Goal: Information Seeking & Learning: Learn about a topic

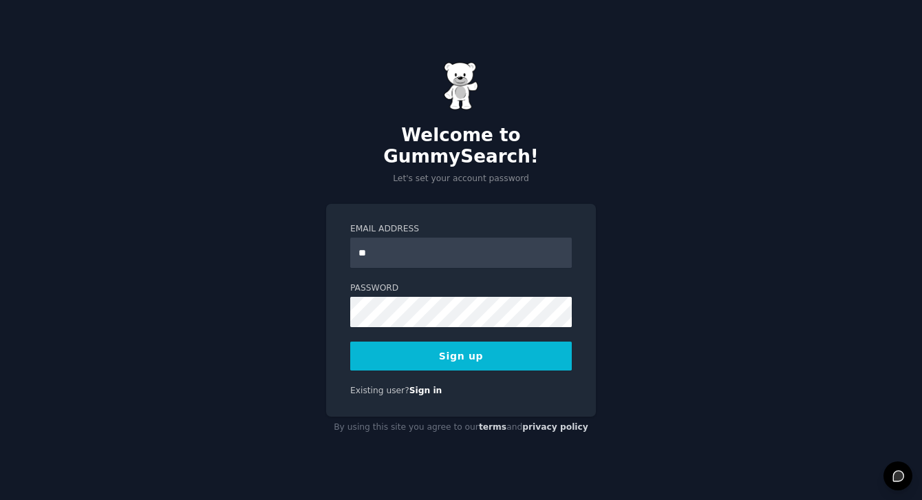
type input "**********"
click at [464, 346] on button "Sign up" at bounding box center [461, 355] width 222 height 29
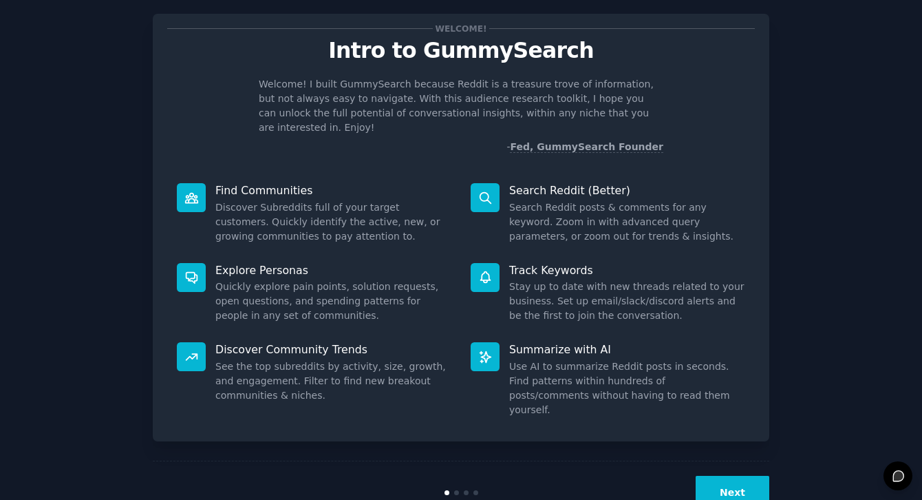
scroll to position [39, 0]
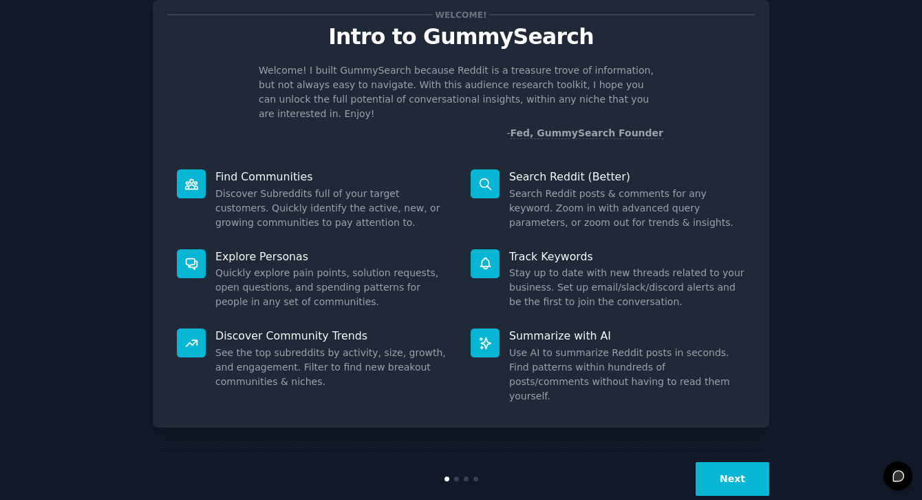
click at [730, 462] on button "Next" at bounding box center [733, 479] width 74 height 34
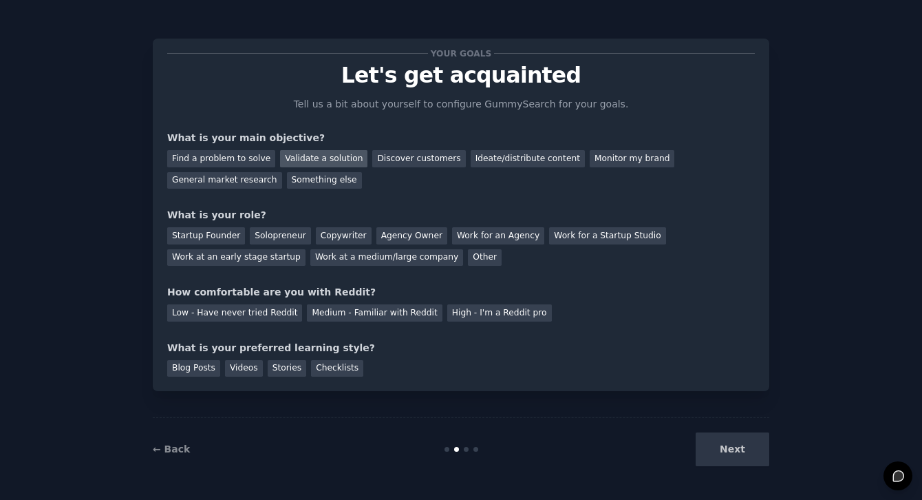
click at [320, 158] on div "Validate a solution" at bounding box center [323, 158] width 87 height 17
click at [383, 155] on div "Discover customers" at bounding box center [418, 158] width 93 height 17
click at [233, 232] on div "Startup Founder" at bounding box center [206, 235] width 78 height 17
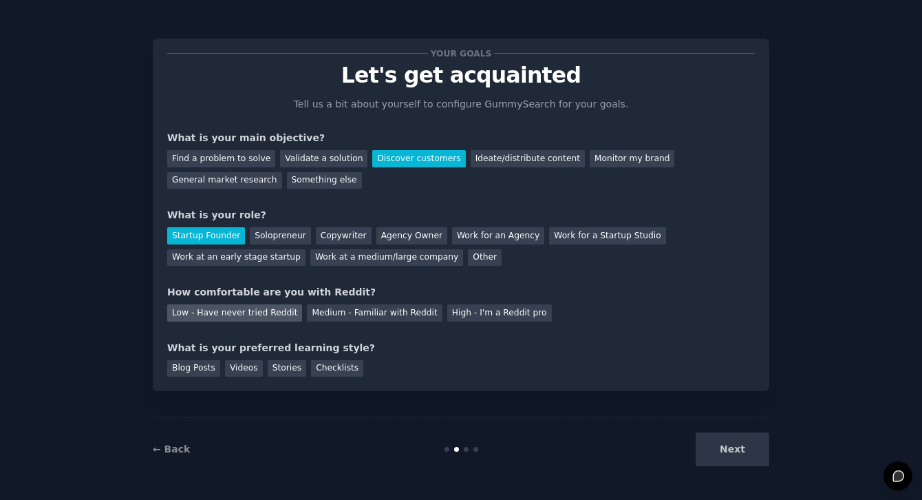
click at [234, 312] on div "Low - Have never tried Reddit" at bounding box center [234, 312] width 135 height 17
click at [244, 367] on div "Videos" at bounding box center [244, 368] width 38 height 17
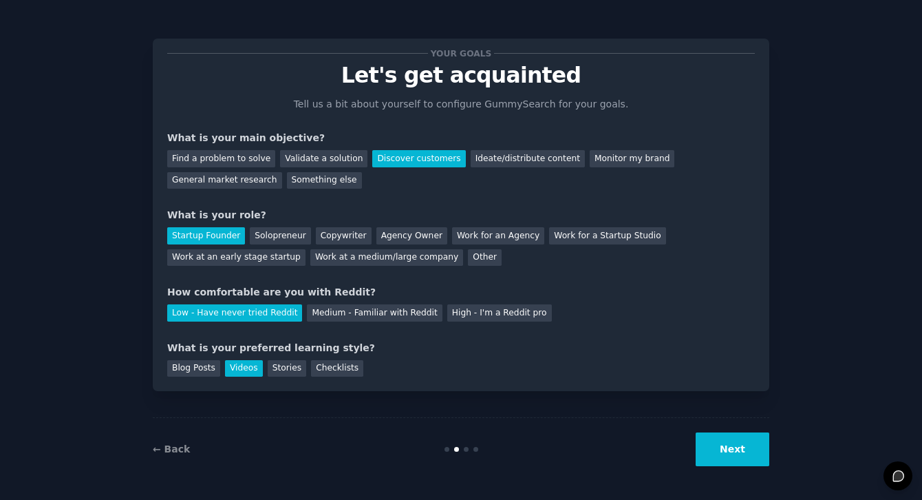
click at [759, 456] on button "Next" at bounding box center [733, 449] width 74 height 34
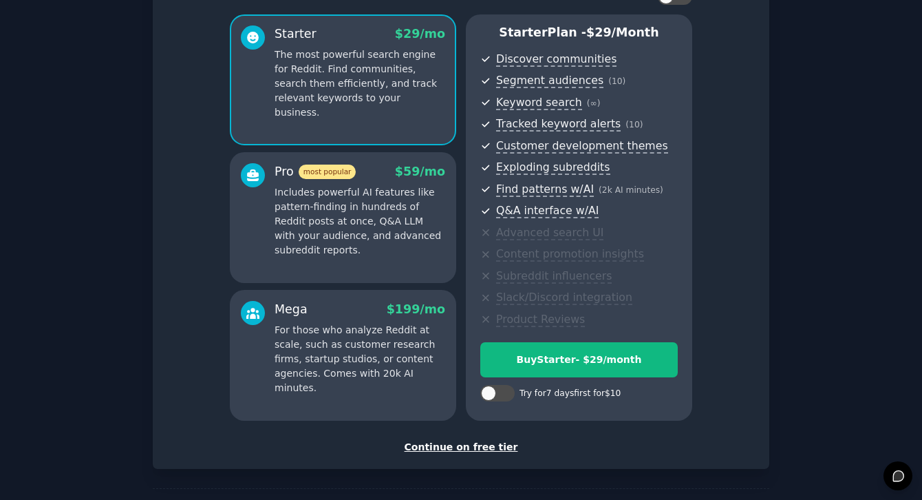
scroll to position [113, 0]
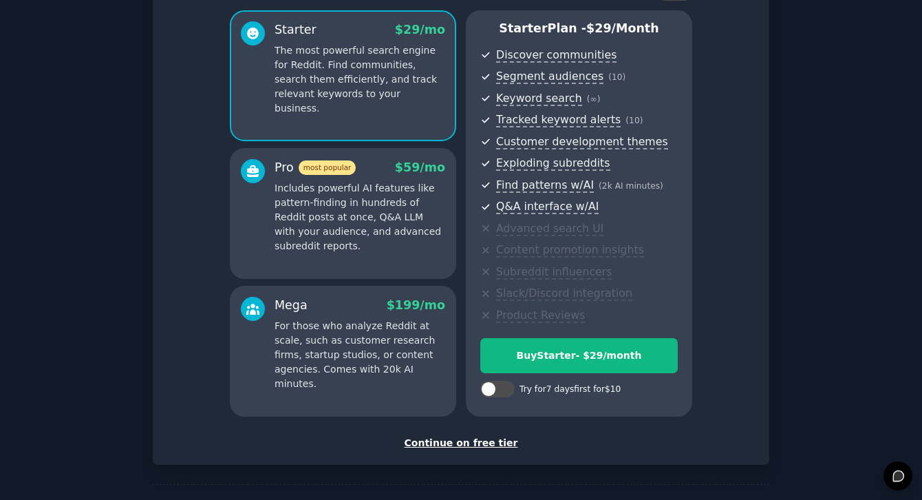
click at [475, 443] on div "Continue on free tier" at bounding box center [461, 443] width 588 height 14
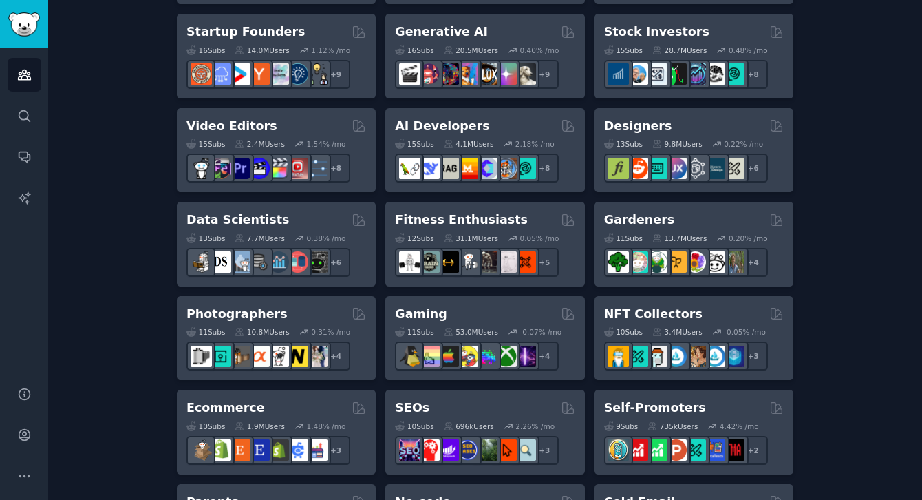
scroll to position [453, 0]
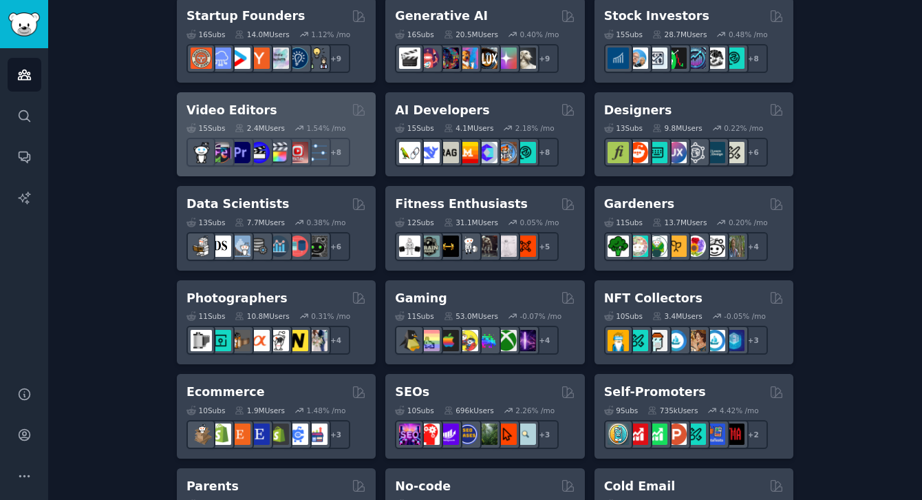
click at [220, 107] on h2 "Video Editors" at bounding box center [231, 110] width 91 height 17
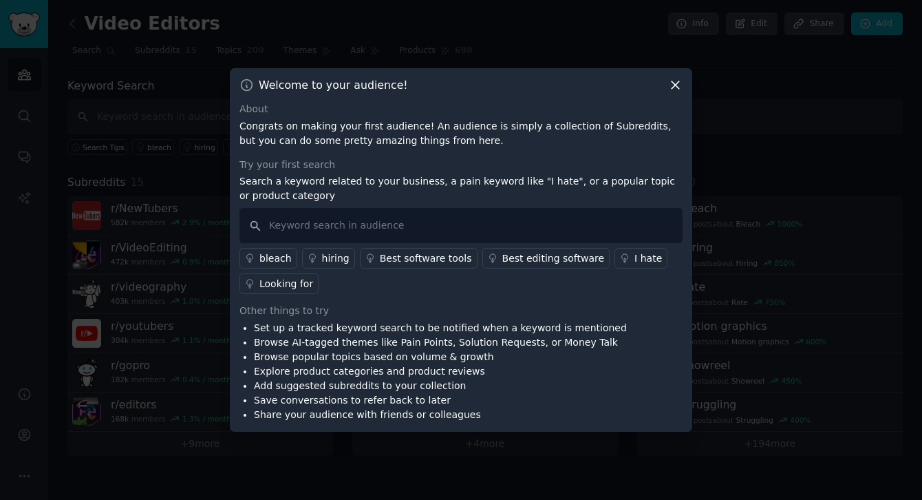
click at [672, 87] on icon at bounding box center [675, 85] width 14 height 14
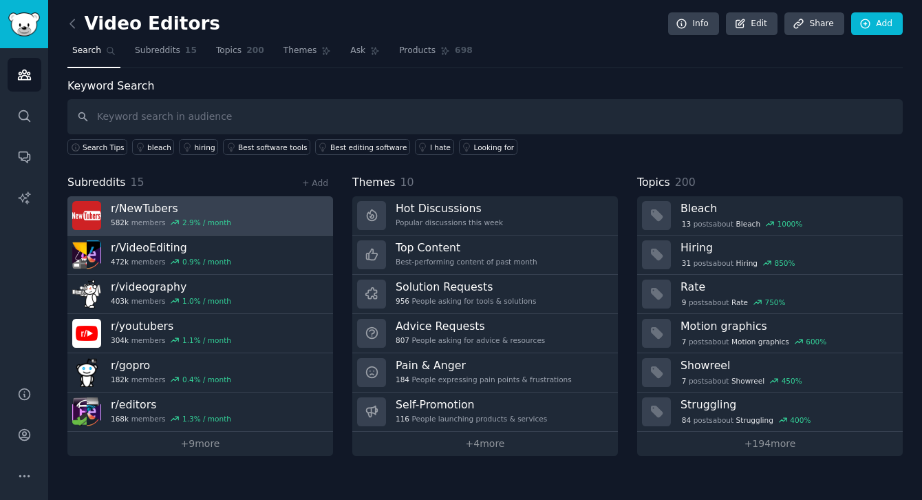
click at [237, 209] on link "r/ NewTubers 582k members 2.9 % / month" at bounding box center [200, 215] width 266 height 39
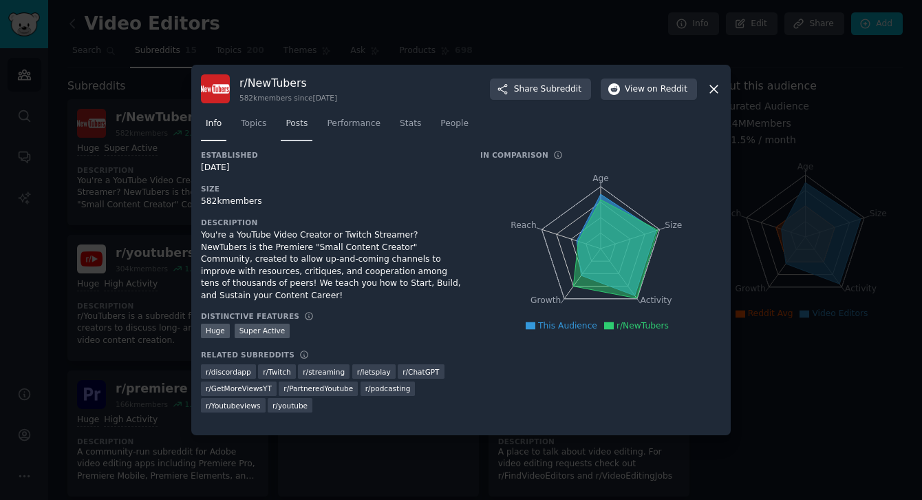
click at [299, 129] on link "Posts" at bounding box center [297, 127] width 32 height 28
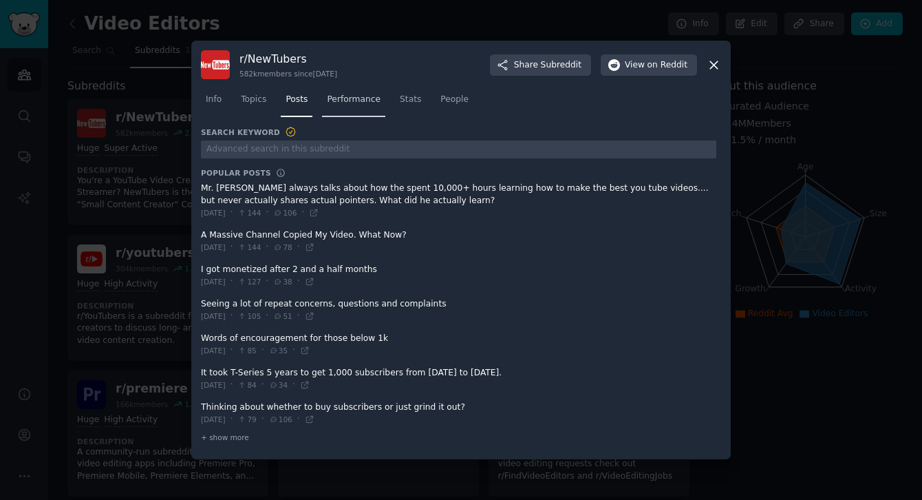
click at [356, 101] on span "Performance" at bounding box center [354, 100] width 54 height 12
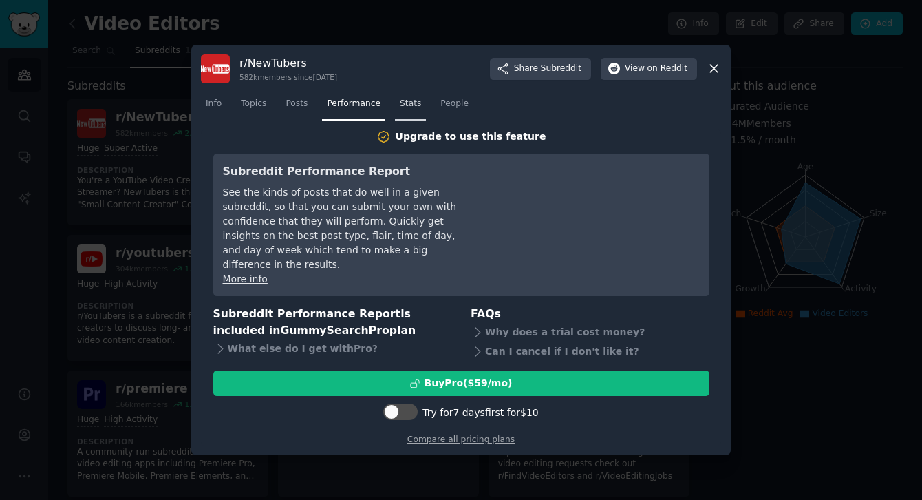
click at [414, 110] on span "Stats" at bounding box center [410, 104] width 21 height 12
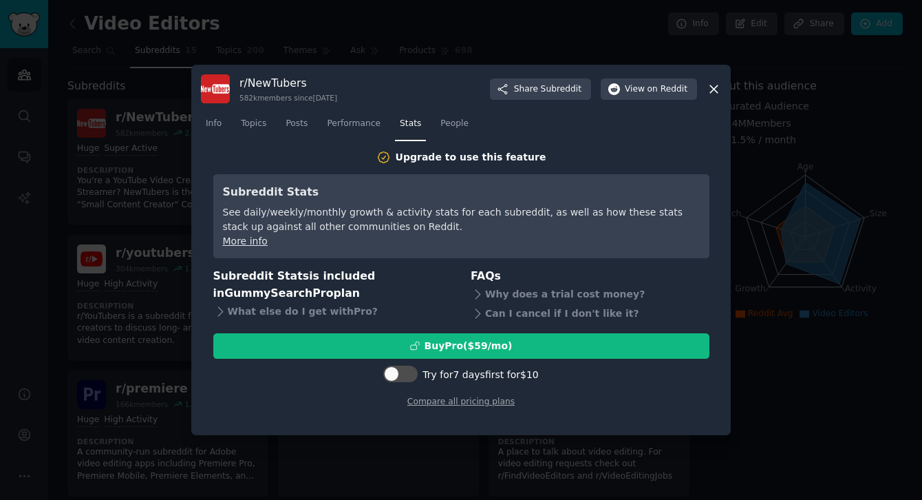
click at [714, 90] on icon at bounding box center [714, 89] width 14 height 14
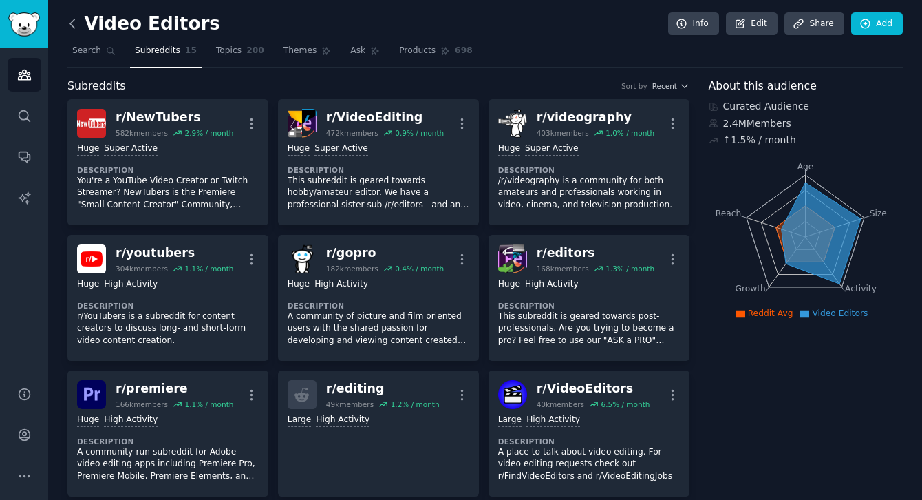
click at [69, 19] on icon at bounding box center [72, 24] width 14 height 14
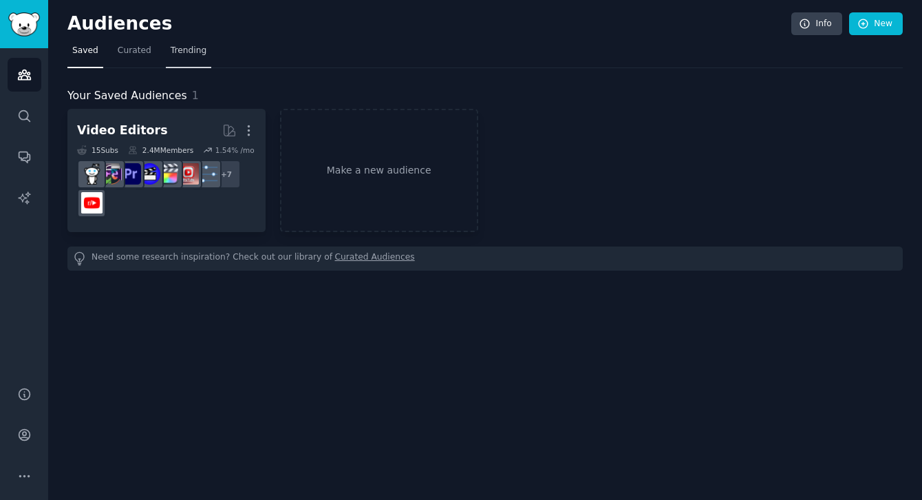
click at [175, 53] on span "Trending" at bounding box center [189, 51] width 36 height 12
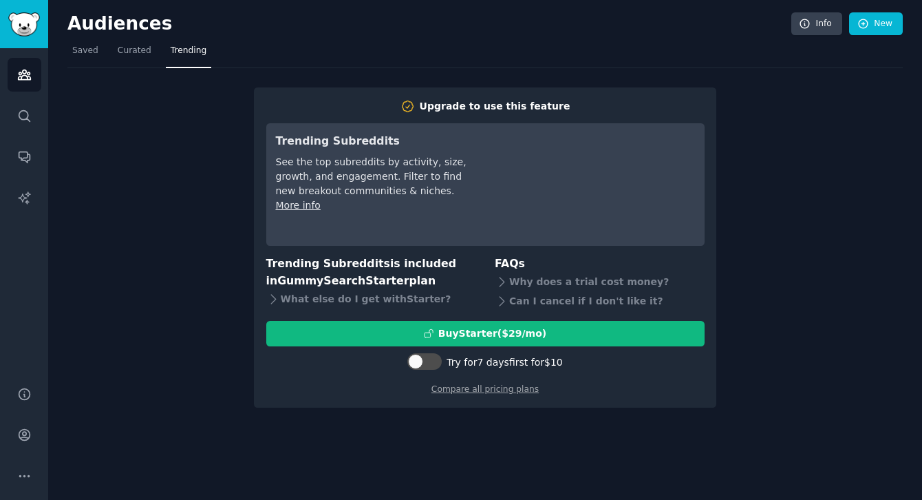
click at [736, 193] on div "Upgrade to use this feature Trending Subreddits See the top subreddits by activ…" at bounding box center [484, 238] width 835 height 340
click at [453, 433] on div "Audiences Info New Saved Curated Trending Upgrade to use this feature Trending …" at bounding box center [485, 250] width 874 height 500
click at [191, 194] on div "Upgrade to use this feature Trending Subreddits See the top subreddits by activ…" at bounding box center [484, 238] width 835 height 340
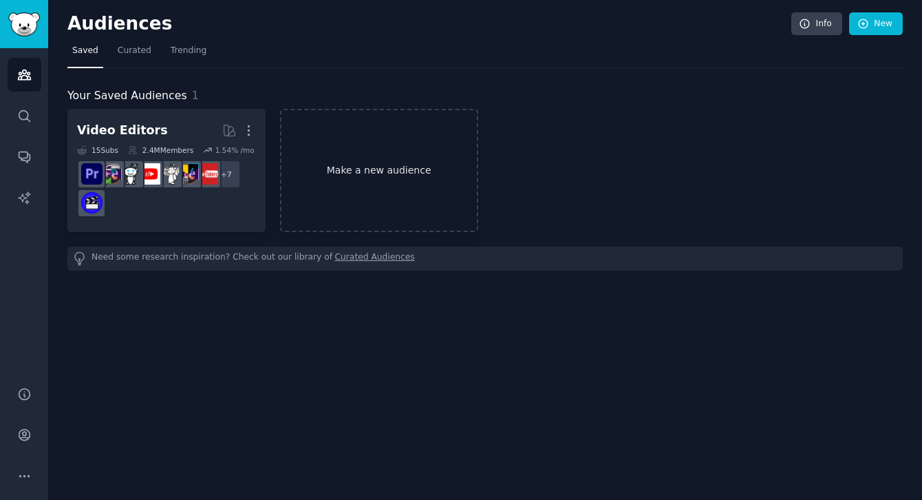
click at [355, 162] on link "Make a new audience" at bounding box center [379, 170] width 198 height 123
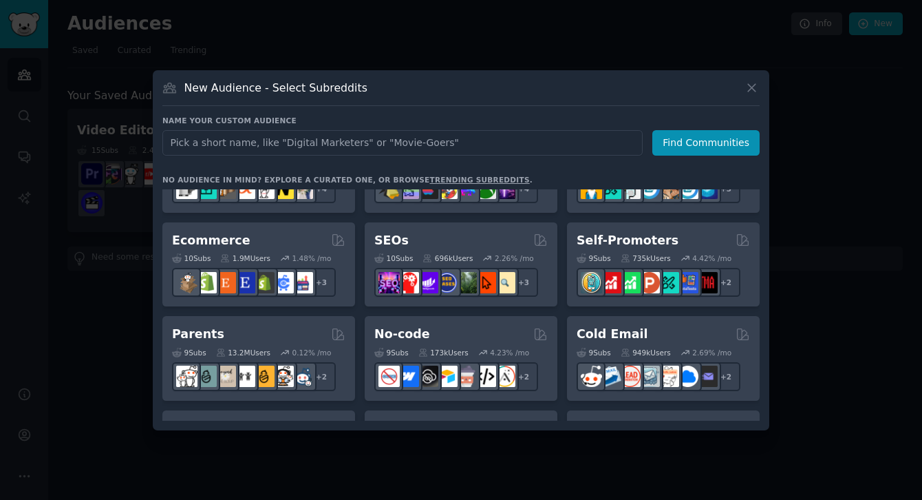
scroll to position [1074, 0]
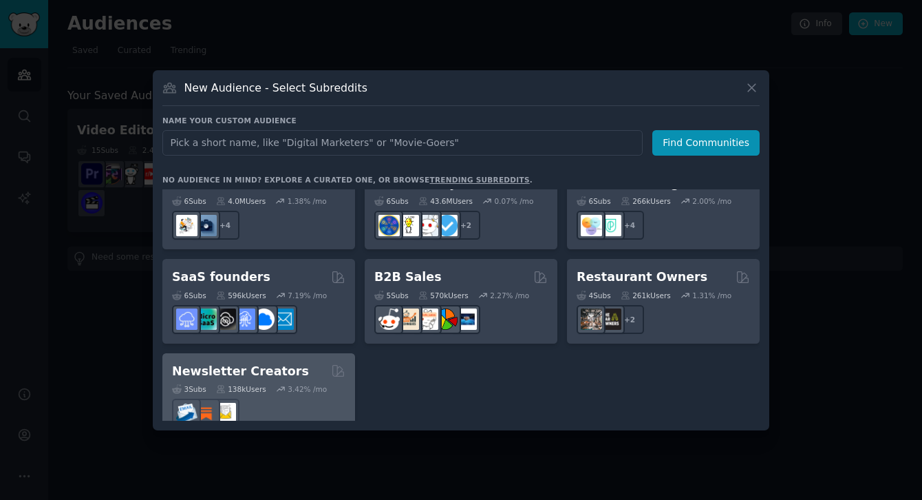
click at [261, 363] on h2 "Newsletter Creators" at bounding box center [240, 371] width 137 height 17
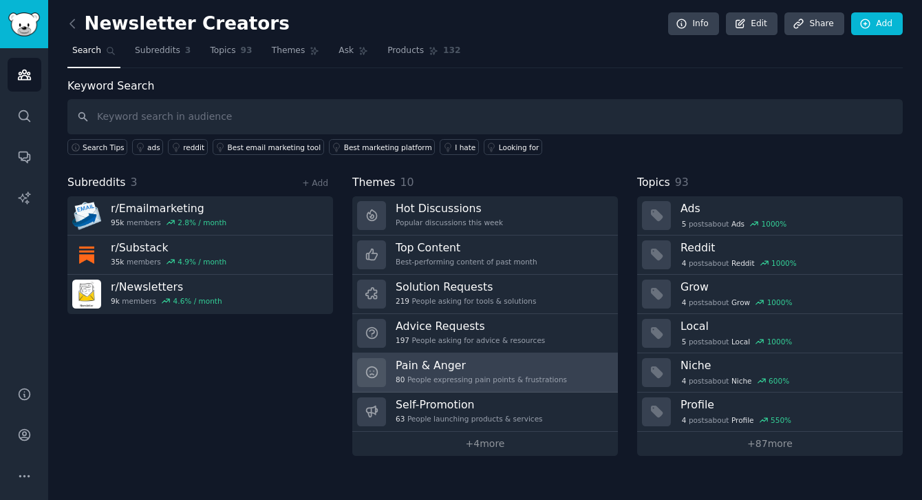
click at [421, 378] on div "80 People expressing pain points & frustrations" at bounding box center [481, 379] width 171 height 10
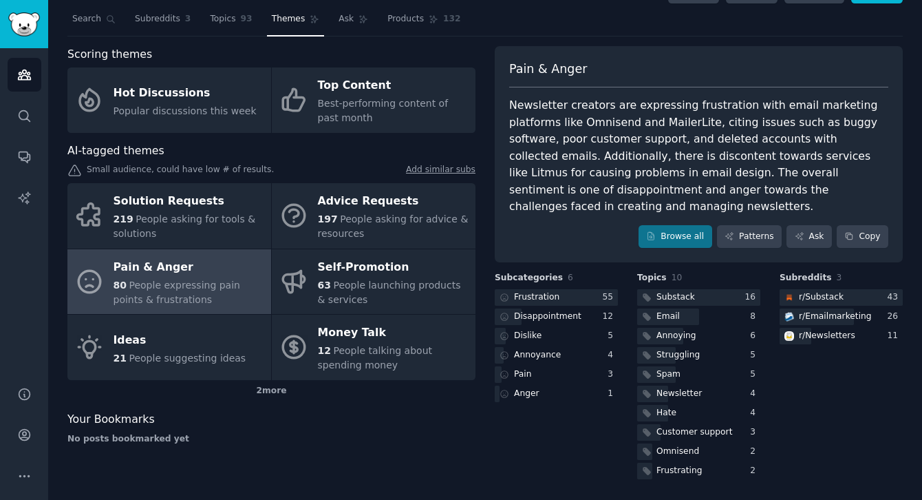
scroll to position [32, 0]
click at [677, 229] on link "Browse all" at bounding box center [676, 235] width 74 height 23
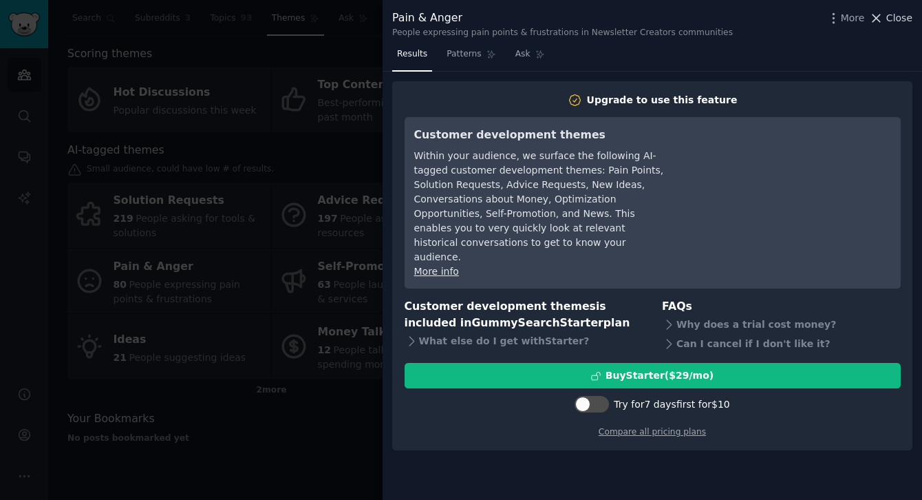
click at [874, 19] on icon at bounding box center [876, 18] width 14 height 14
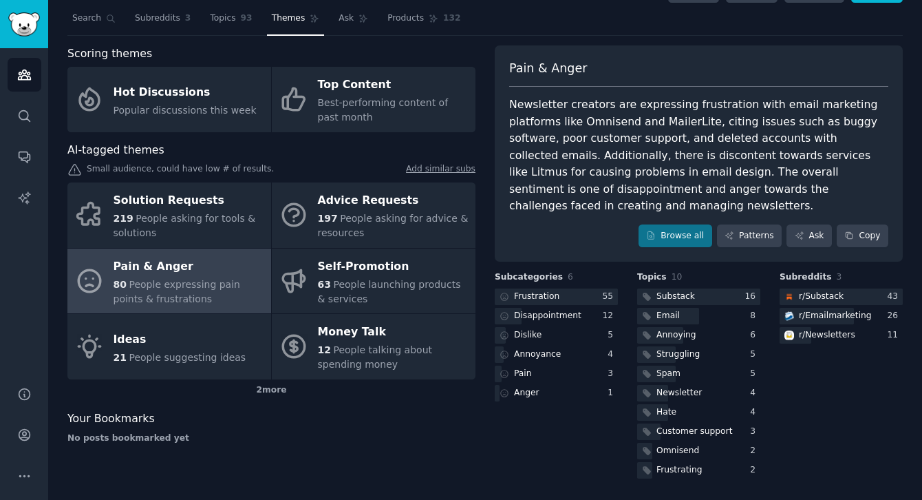
click at [742, 247] on div "Pain & Anger Newsletter creators are expressing frustration with email marketin…" at bounding box center [699, 153] width 408 height 217
click at [747, 237] on link "Patterns" at bounding box center [749, 235] width 65 height 23
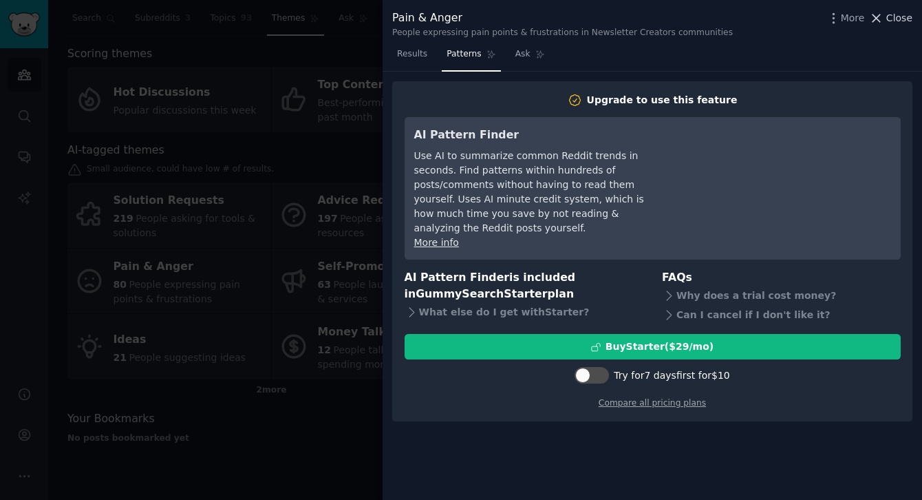
click at [883, 17] on icon at bounding box center [876, 18] width 14 height 14
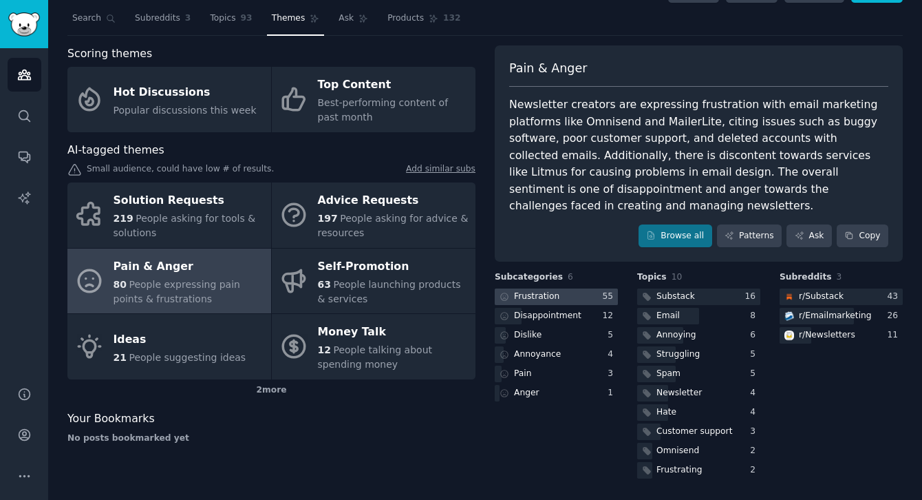
click at [526, 299] on div "Frustration" at bounding box center [536, 296] width 45 height 12
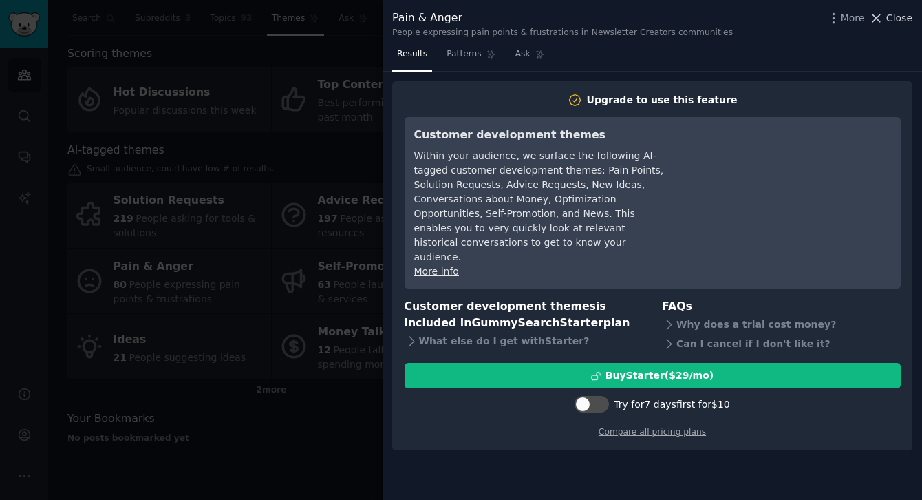
click at [880, 14] on icon at bounding box center [876, 18] width 14 height 14
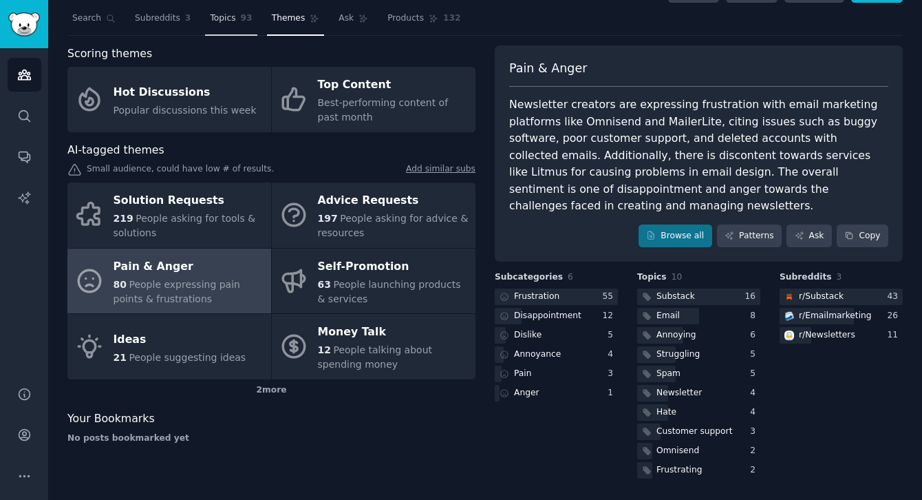
click at [223, 19] on span "Topics" at bounding box center [222, 18] width 25 height 12
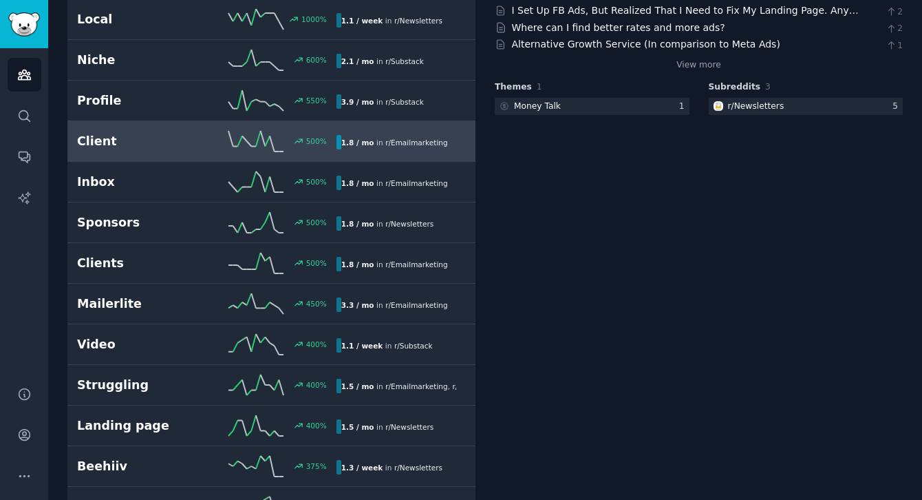
scroll to position [268, 0]
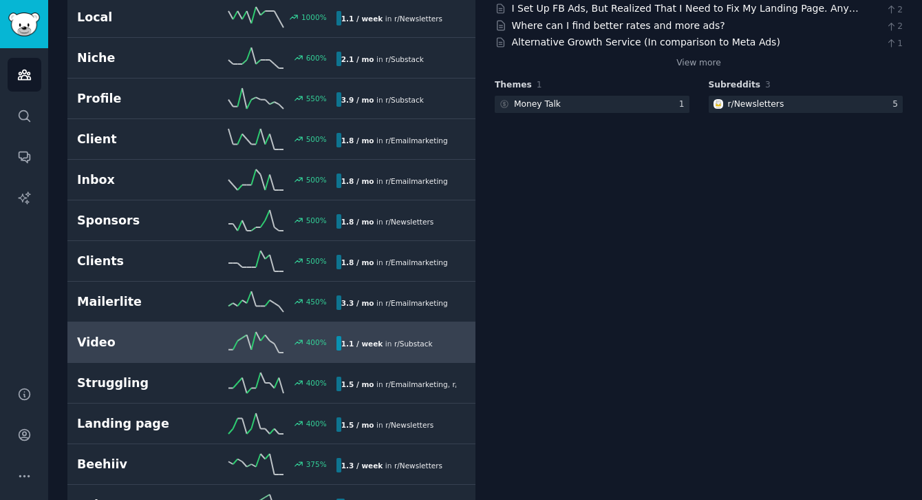
click at [114, 345] on h2 "Video" at bounding box center [141, 342] width 129 height 17
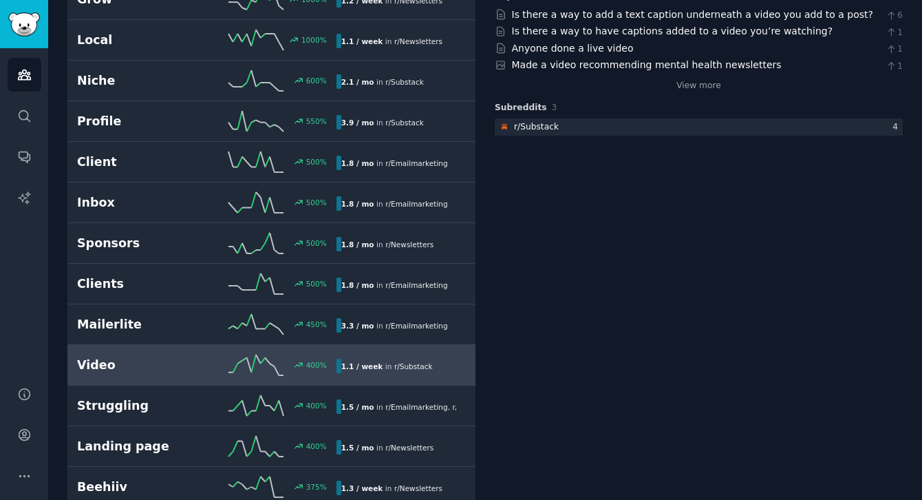
scroll to position [250, 0]
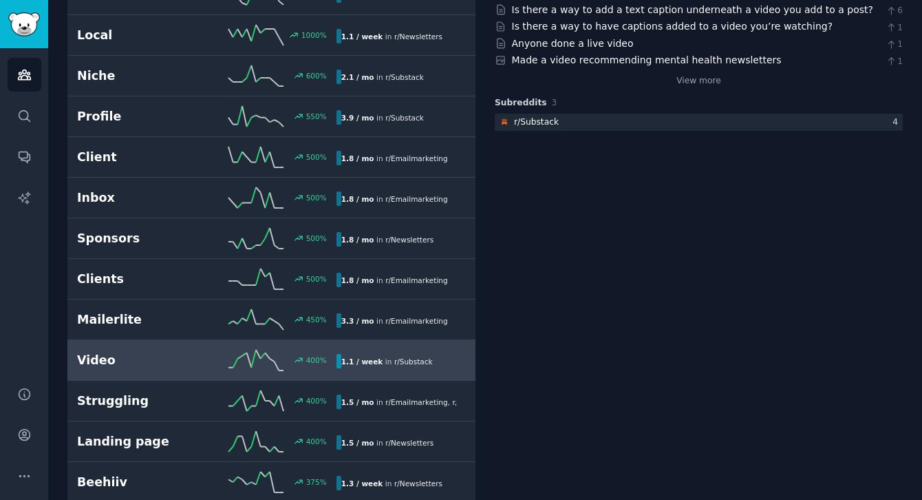
click at [376, 366] on div "1.1 / week in r/ Substack" at bounding box center [386, 361] width 101 height 14
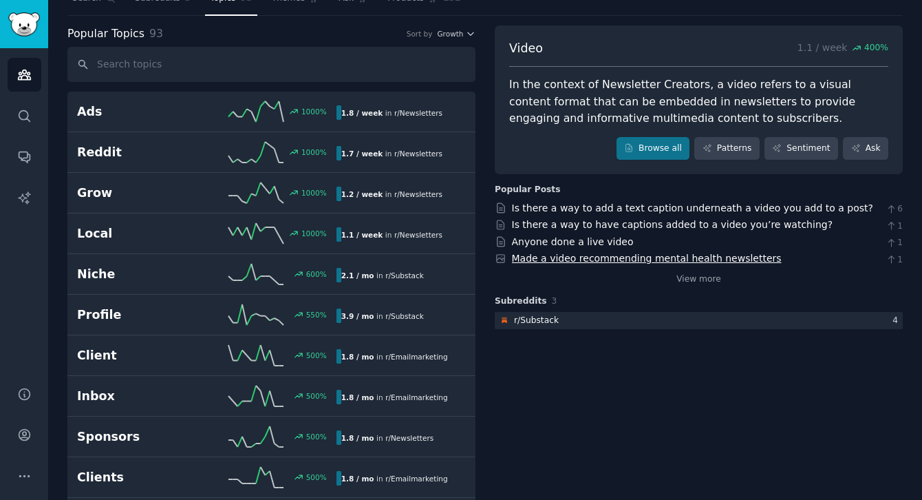
scroll to position [50, 0]
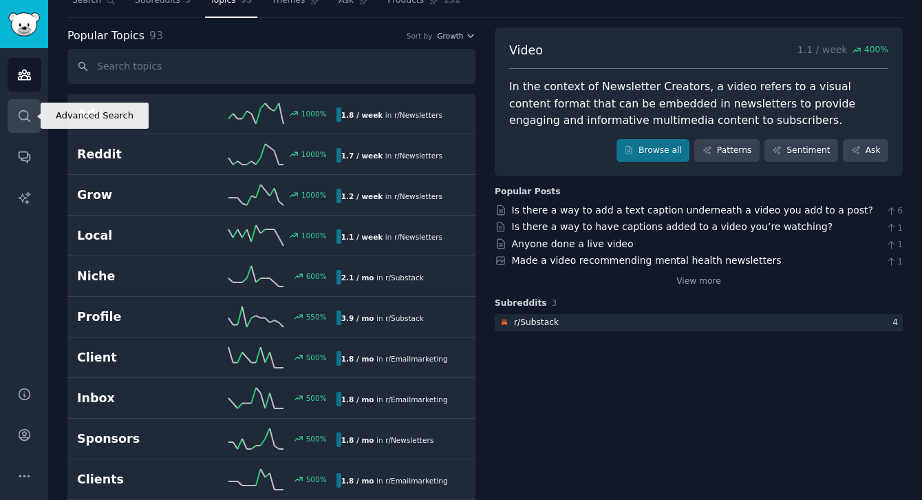
click at [19, 111] on icon "Sidebar" at bounding box center [24, 115] width 11 height 11
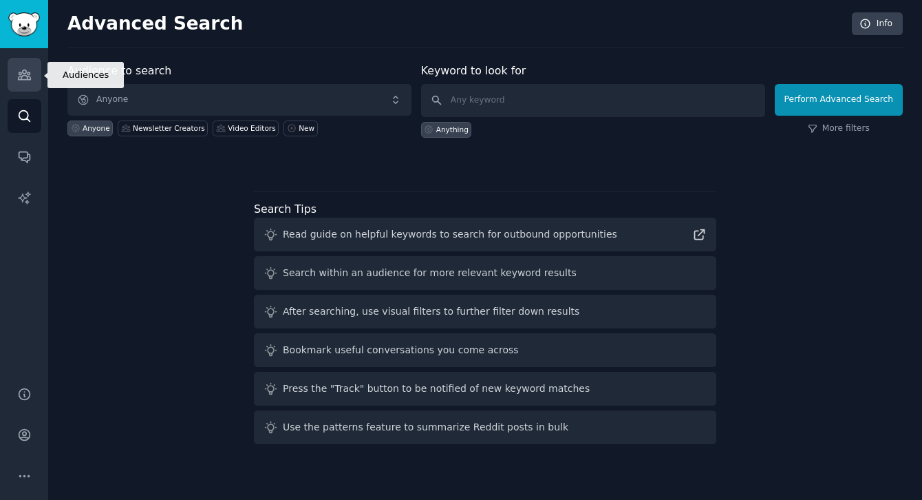
click at [17, 76] on icon "Sidebar" at bounding box center [24, 74] width 14 height 14
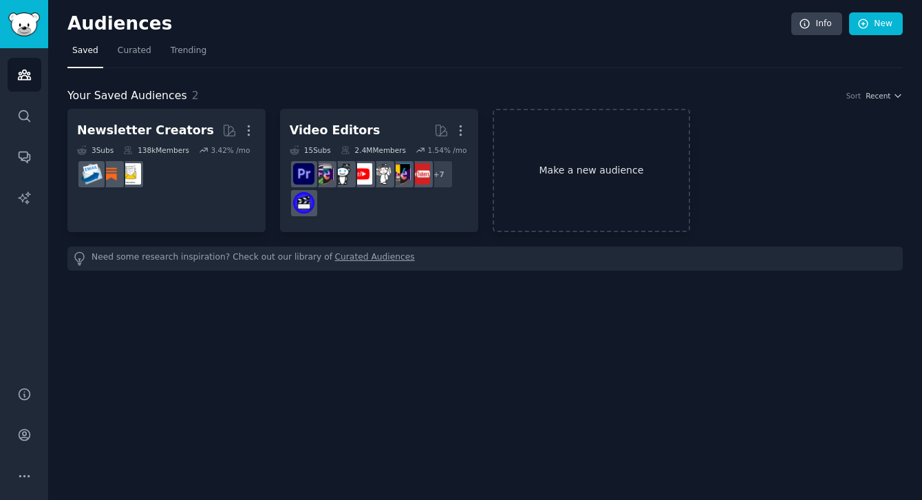
click at [597, 161] on link "Make a new audience" at bounding box center [592, 170] width 198 height 123
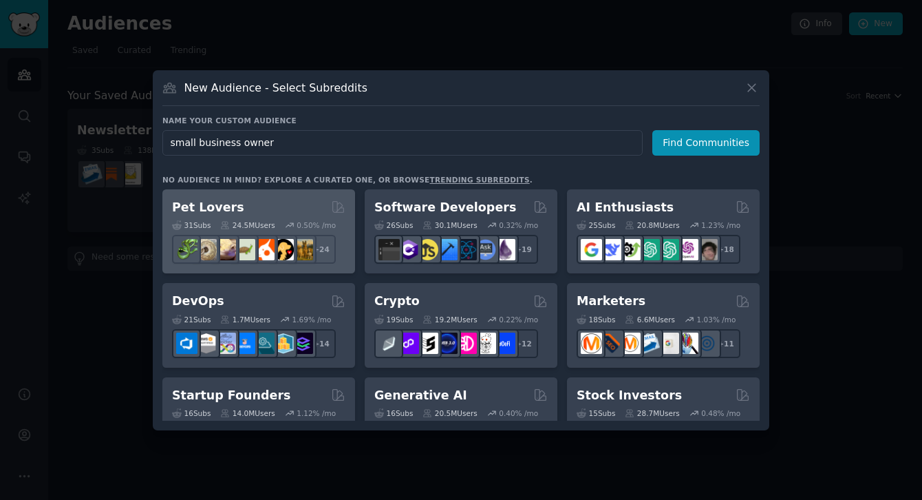
type input "small business owners"
click button "Find Communities" at bounding box center [705, 142] width 107 height 25
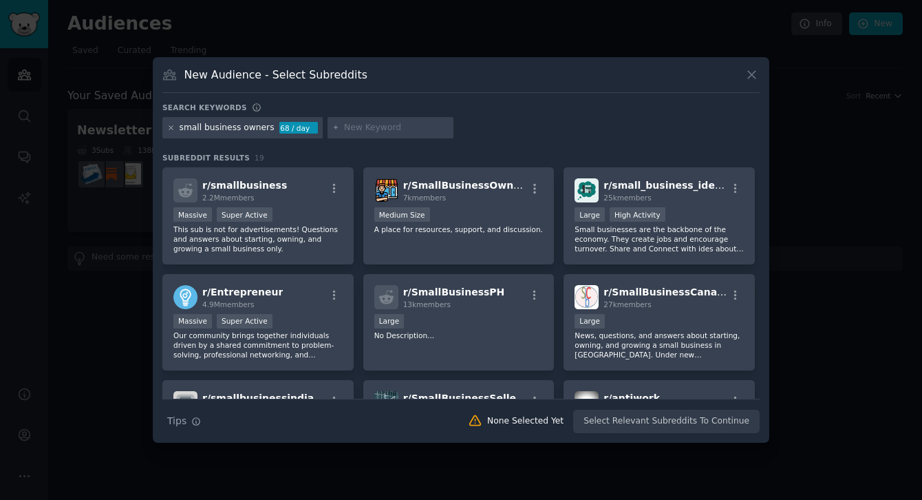
click at [172, 129] on icon at bounding box center [170, 127] width 3 height 3
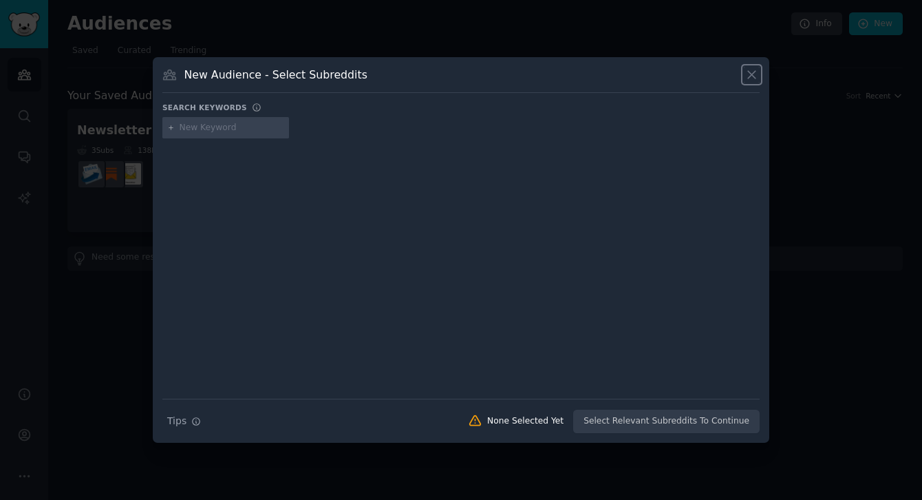
click at [753, 81] on icon at bounding box center [751, 74] width 14 height 14
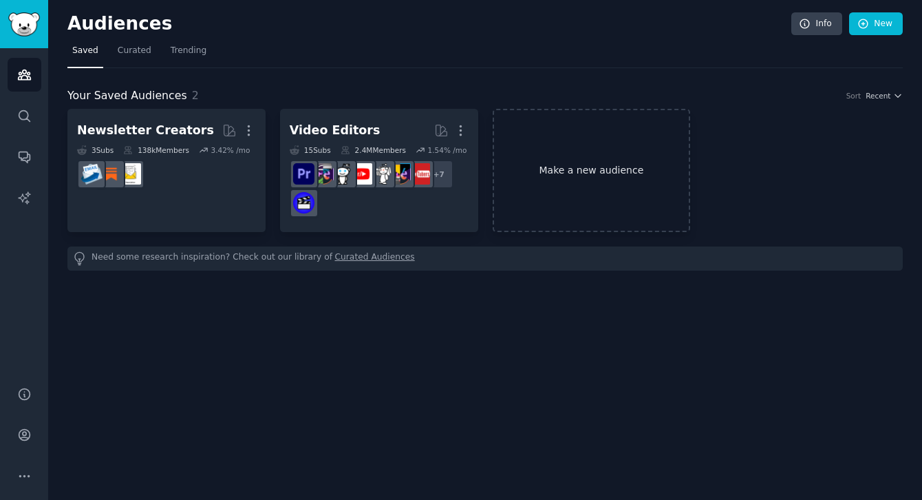
click at [560, 174] on link "Make a new audience" at bounding box center [592, 170] width 198 height 123
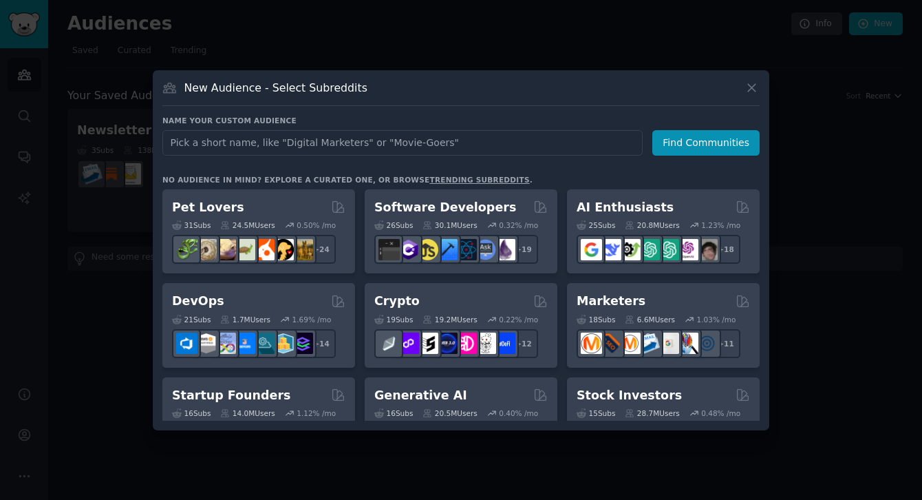
click at [473, 179] on link "trending subreddits" at bounding box center [479, 179] width 100 height 8
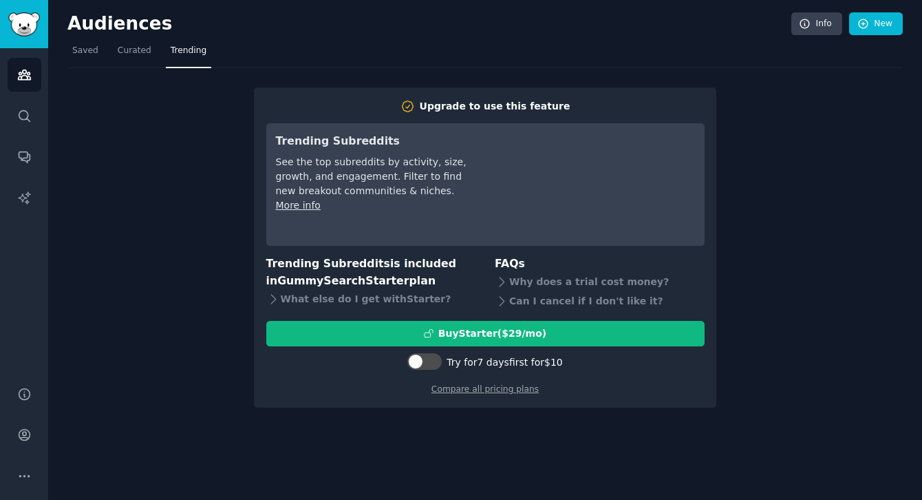
click at [102, 226] on div "Upgrade to use this feature Trending Subreddits See the top subreddits by activ…" at bounding box center [484, 238] width 835 height 340
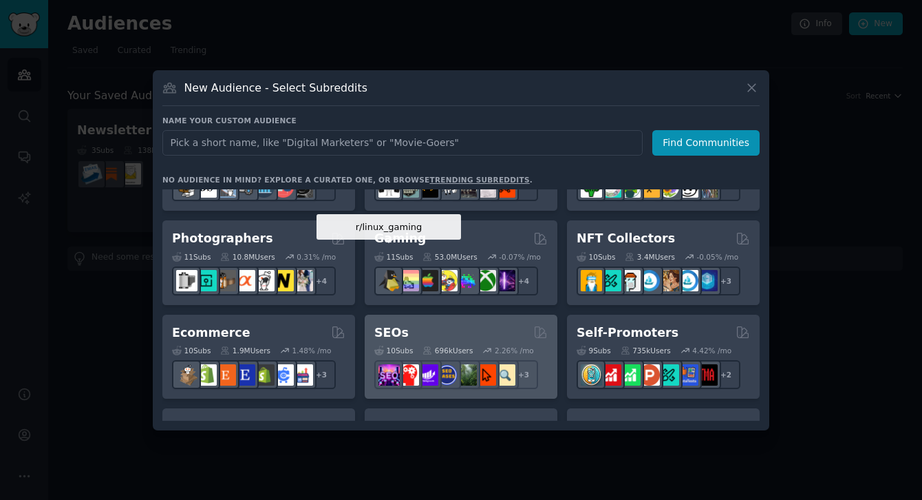
scroll to position [432, 0]
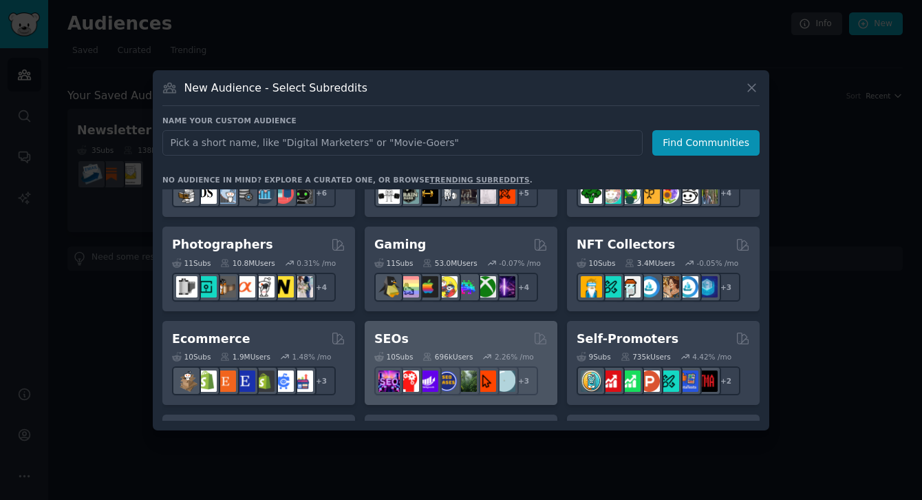
click at [406, 333] on div "SEOs" at bounding box center [460, 338] width 173 height 17
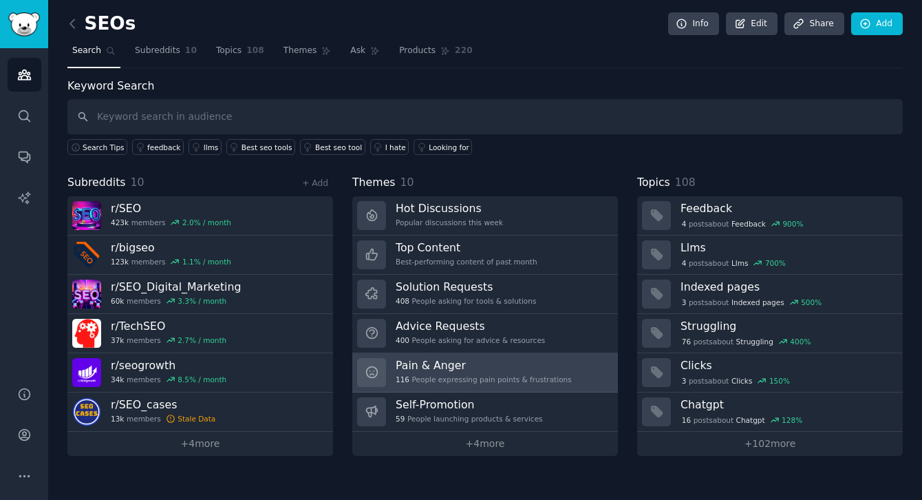
click at [425, 360] on h3 "Pain & Anger" at bounding box center [484, 365] width 176 height 14
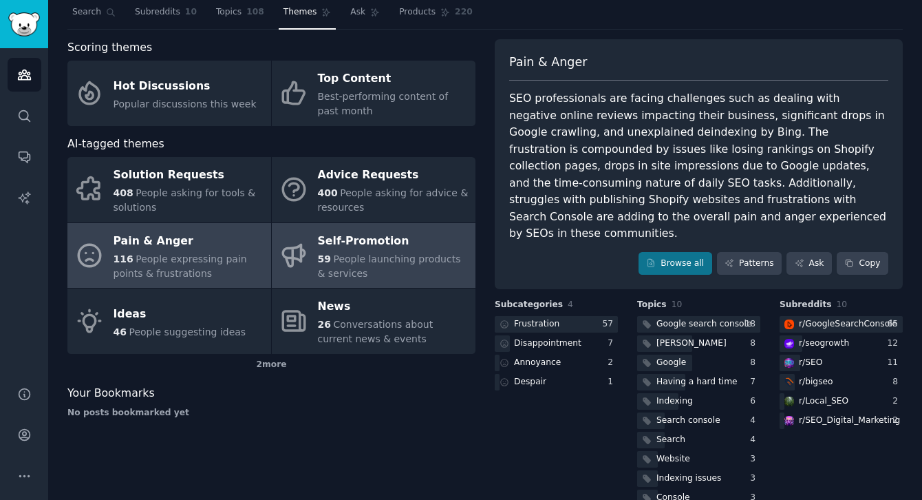
scroll to position [50, 0]
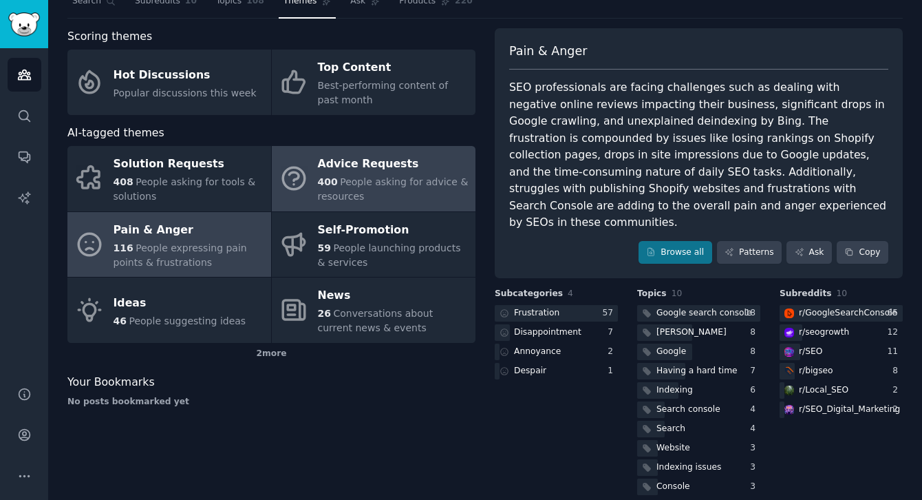
click at [339, 167] on div "Advice Requests" at bounding box center [393, 164] width 151 height 22
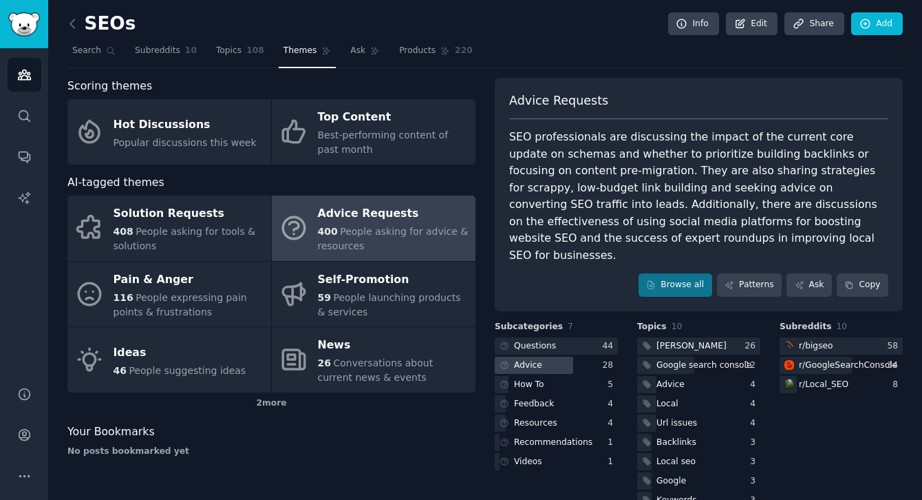
scroll to position [32, 0]
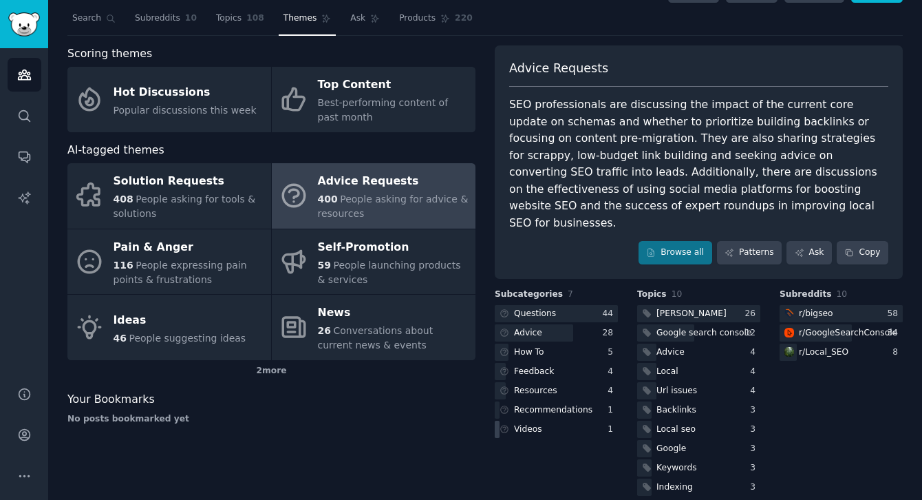
click at [539, 423] on div "Videos" at bounding box center [528, 429] width 28 height 12
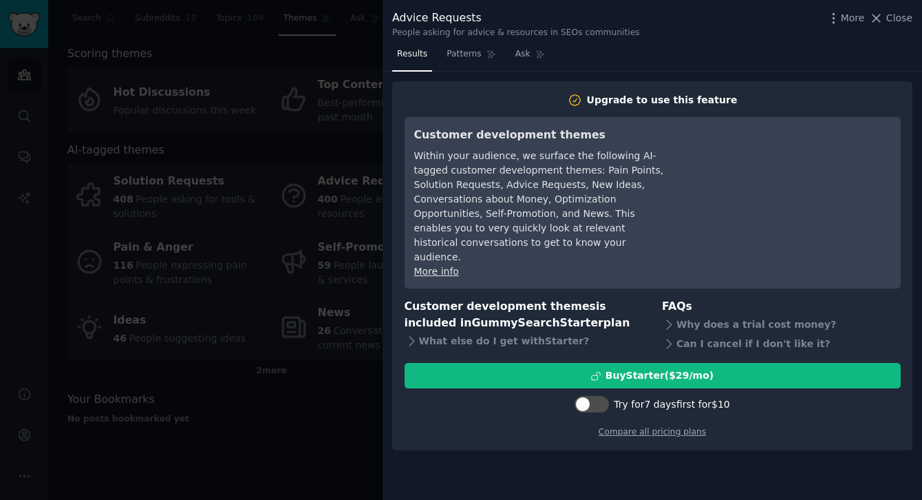
click at [889, 17] on span "Close" at bounding box center [899, 18] width 26 height 14
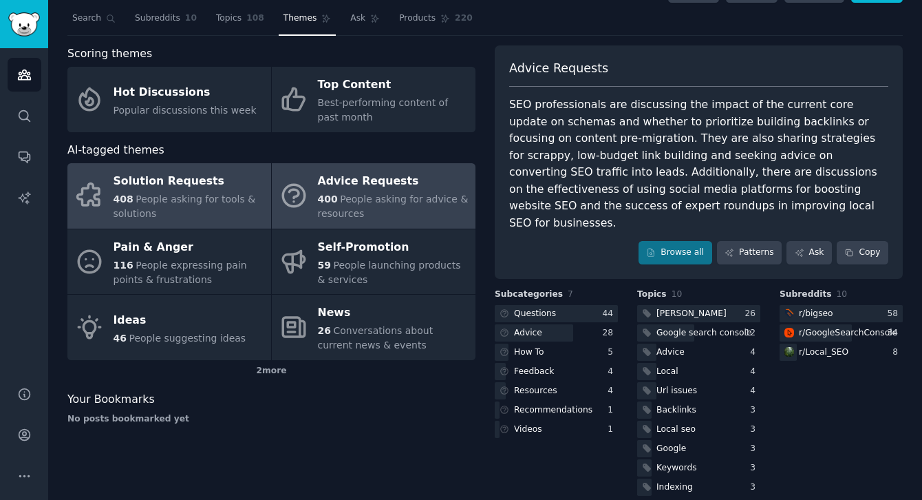
click at [149, 191] on div "Solution Requests" at bounding box center [189, 182] width 151 height 22
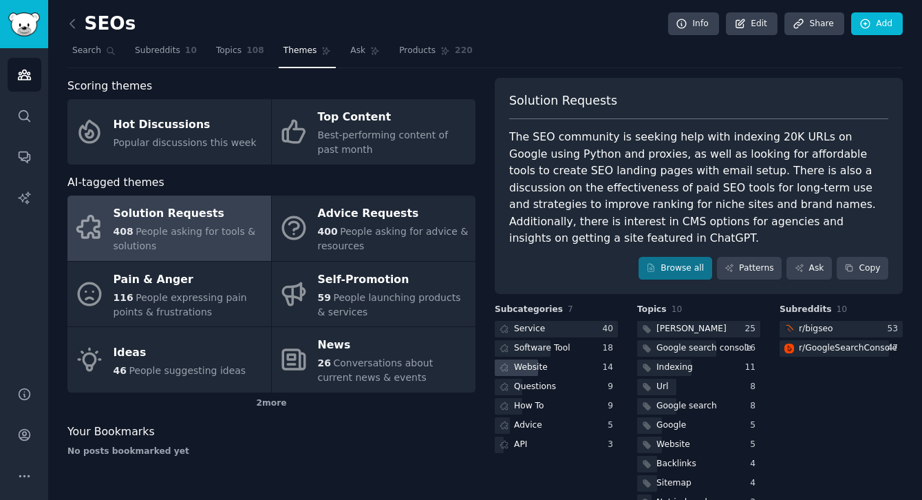
scroll to position [16, 0]
